Goal: Register for event/course

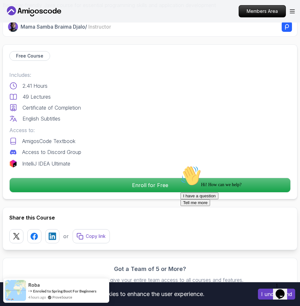
scroll to position [236, 0]
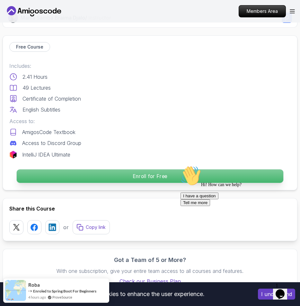
click at [147, 183] on p "Enroll for Free" at bounding box center [150, 177] width 267 height 14
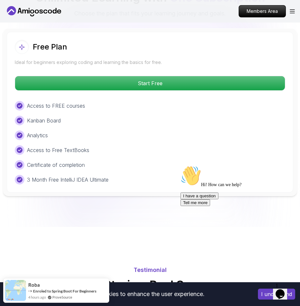
scroll to position [1606, 0]
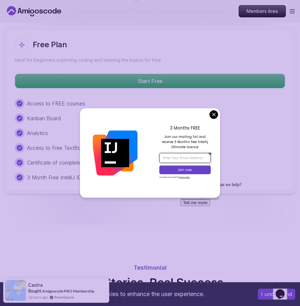
click at [171, 156] on input "email" at bounding box center [185, 158] width 51 height 10
type input "[EMAIL_ADDRESS][DOMAIN_NAME]"
click at [175, 169] on p "Join now" at bounding box center [185, 170] width 42 height 5
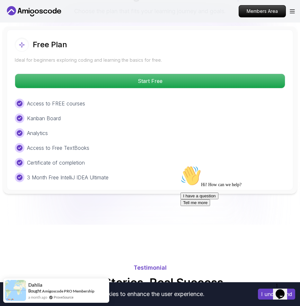
click at [181, 89] on body "This website uses cookies to enhance the user experience. I understand Products…" at bounding box center [150, 10] width 300 height 3233
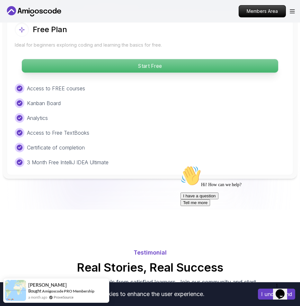
scroll to position [1622, 0]
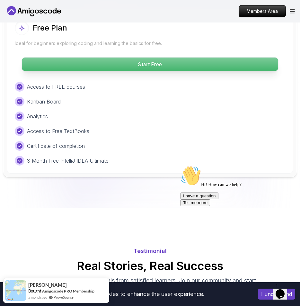
click at [154, 71] on p "Start Free" at bounding box center [150, 65] width 257 height 14
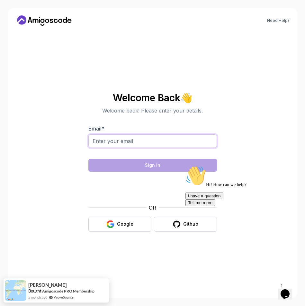
click at [150, 144] on input "Email *" at bounding box center [152, 141] width 129 height 14
click at [47, 178] on section "Welcome Back 👋 Welcome back! Please enter your details. Email * Sign in OR Goog…" at bounding box center [153, 162] width 216 height 152
click at [126, 225] on div "Google" at bounding box center [125, 224] width 16 height 6
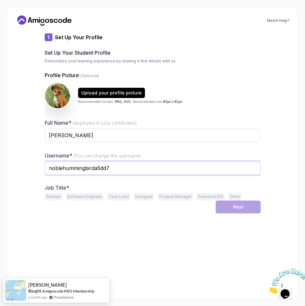
click at [113, 175] on input "noblehummingbirda5dd7" at bounding box center [153, 169] width 216 height 14
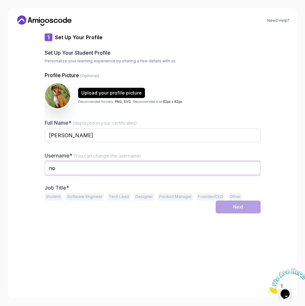
type input "n"
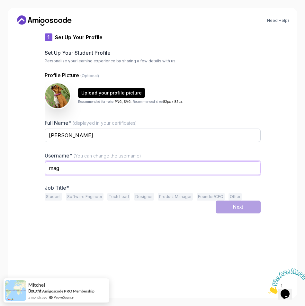
type input "magdalenaanghel84"
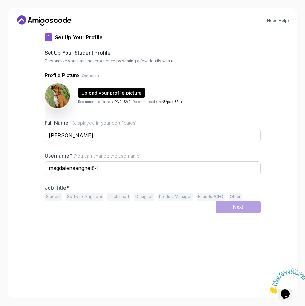
click at [50, 201] on button "Student" at bounding box center [53, 197] width 17 height 8
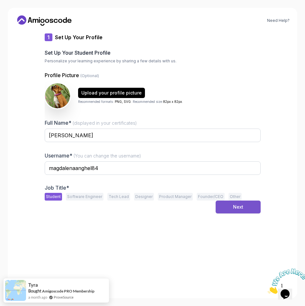
click at [244, 210] on div "Next" at bounding box center [238, 207] width 10 height 6
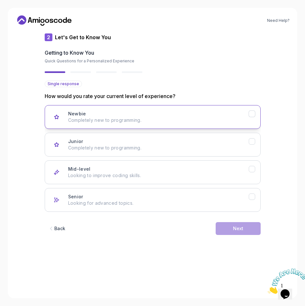
drag, startPoint x: 259, startPoint y: 117, endPoint x: 257, endPoint y: 128, distance: 11.2
click at [255, 117] on icon "Newbie" at bounding box center [252, 114] width 6 height 6
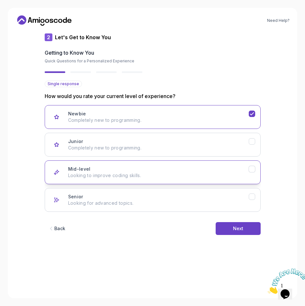
drag, startPoint x: 260, startPoint y: 146, endPoint x: 260, endPoint y: 177, distance: 30.6
click at [255, 144] on icon "Junior" at bounding box center [252, 142] width 6 height 6
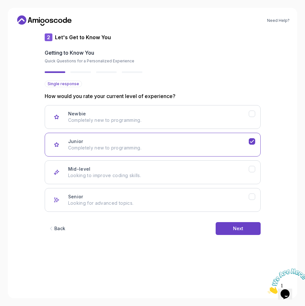
drag, startPoint x: 257, startPoint y: 119, endPoint x: 254, endPoint y: 167, distance: 47.7
click at [255, 117] on icon "Newbie" at bounding box center [252, 114] width 6 height 6
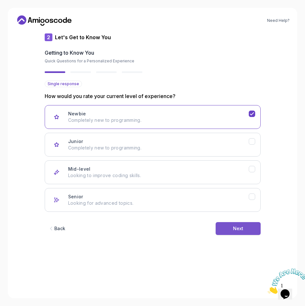
click at [244, 232] on div "Next" at bounding box center [238, 229] width 10 height 6
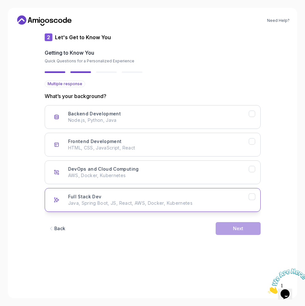
click at [107, 207] on p "Java, Spring Boot, JS, React, AWS, Docker, Kubernetes" at bounding box center [158, 203] width 181 height 6
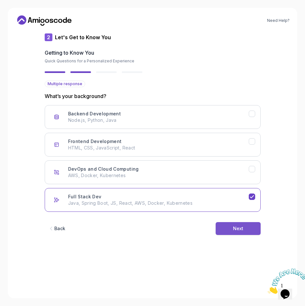
click at [244, 232] on div "Next" at bounding box center [238, 229] width 10 height 6
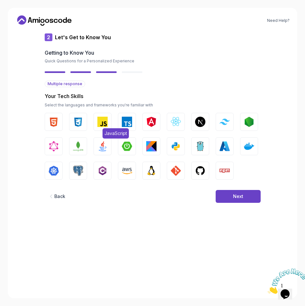
click at [100, 127] on img "button" at bounding box center [102, 122] width 10 height 10
click at [49, 127] on img "button" at bounding box center [54, 122] width 10 height 10
click at [73, 127] on img "button" at bounding box center [78, 122] width 10 height 10
click at [99, 152] on img "button" at bounding box center [102, 146] width 10 height 10
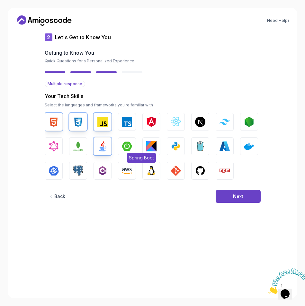
click at [126, 152] on img "button" at bounding box center [127, 146] width 10 height 10
click at [244, 200] on div "Next" at bounding box center [238, 196] width 10 height 6
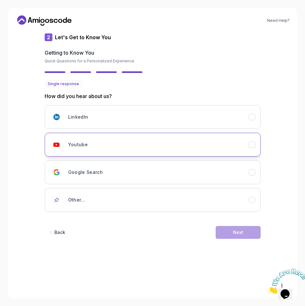
click at [124, 148] on div "Youtube" at bounding box center [158, 144] width 181 height 13
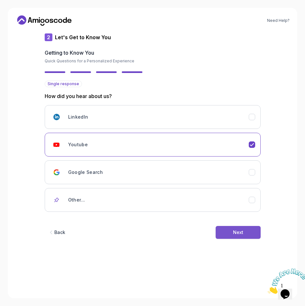
click at [242, 236] on div "Next" at bounding box center [238, 232] width 10 height 6
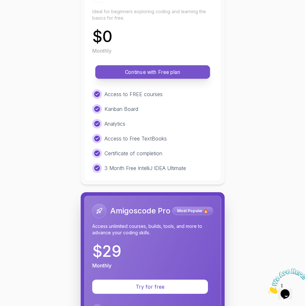
scroll to position [92, 0]
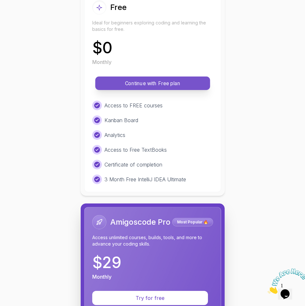
click at [152, 87] on p "Continue with Free plan" at bounding box center [153, 83] width 100 height 7
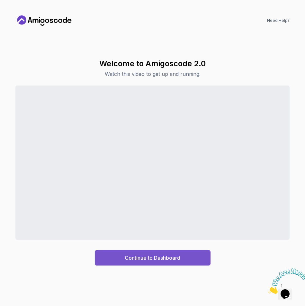
click at [156, 256] on div "Continue to Dashboard" at bounding box center [153, 258] width 56 height 8
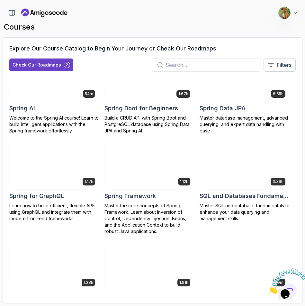
scroll to position [1114, 0]
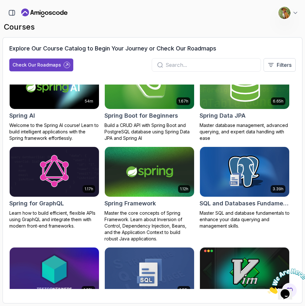
click at [247, 110] on img at bounding box center [245, 84] width 94 height 52
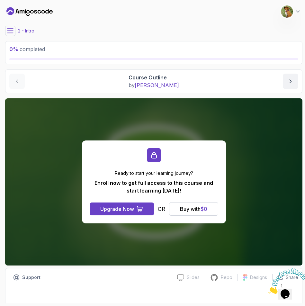
scroll to position [15, 0]
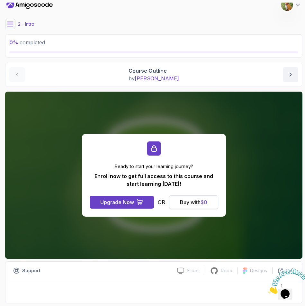
click at [199, 201] on div "Buy with $ 0" at bounding box center [193, 202] width 27 height 8
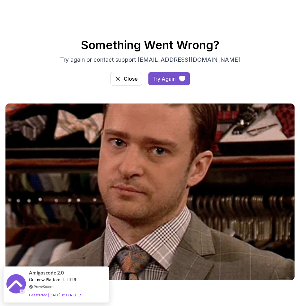
click at [164, 83] on div "Try Again" at bounding box center [163, 79] width 23 height 8
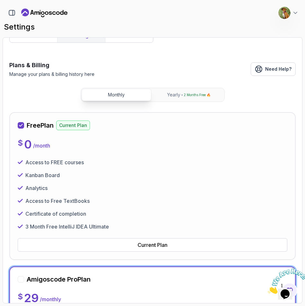
scroll to position [13, 0]
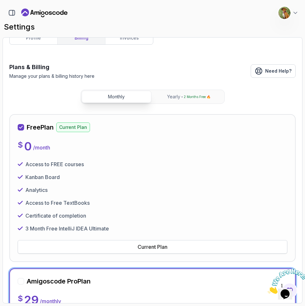
click at [156, 251] on div "Current Plan" at bounding box center [153, 247] width 30 height 8
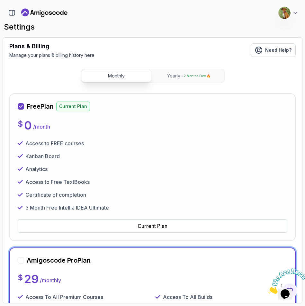
scroll to position [0, 0]
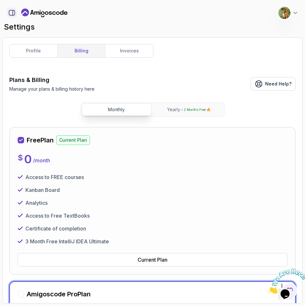
click at [13, 14] on icon "button" at bounding box center [11, 12] width 7 height 7
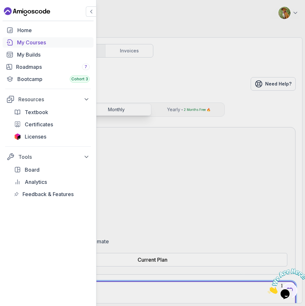
click at [30, 43] on div "My Courses" at bounding box center [53, 43] width 73 height 8
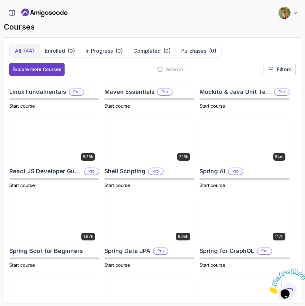
scroll to position [842, 0]
